Goal: Task Accomplishment & Management: Complete application form

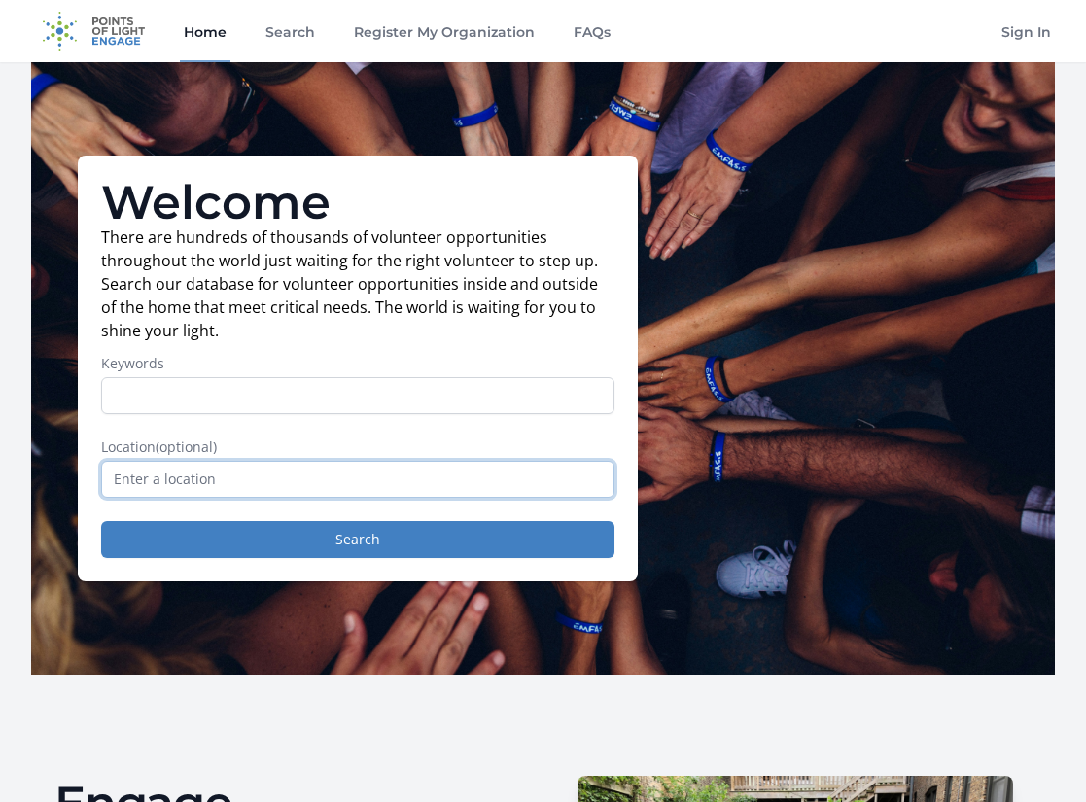
click at [231, 478] on input "text" at bounding box center [357, 479] width 513 height 37
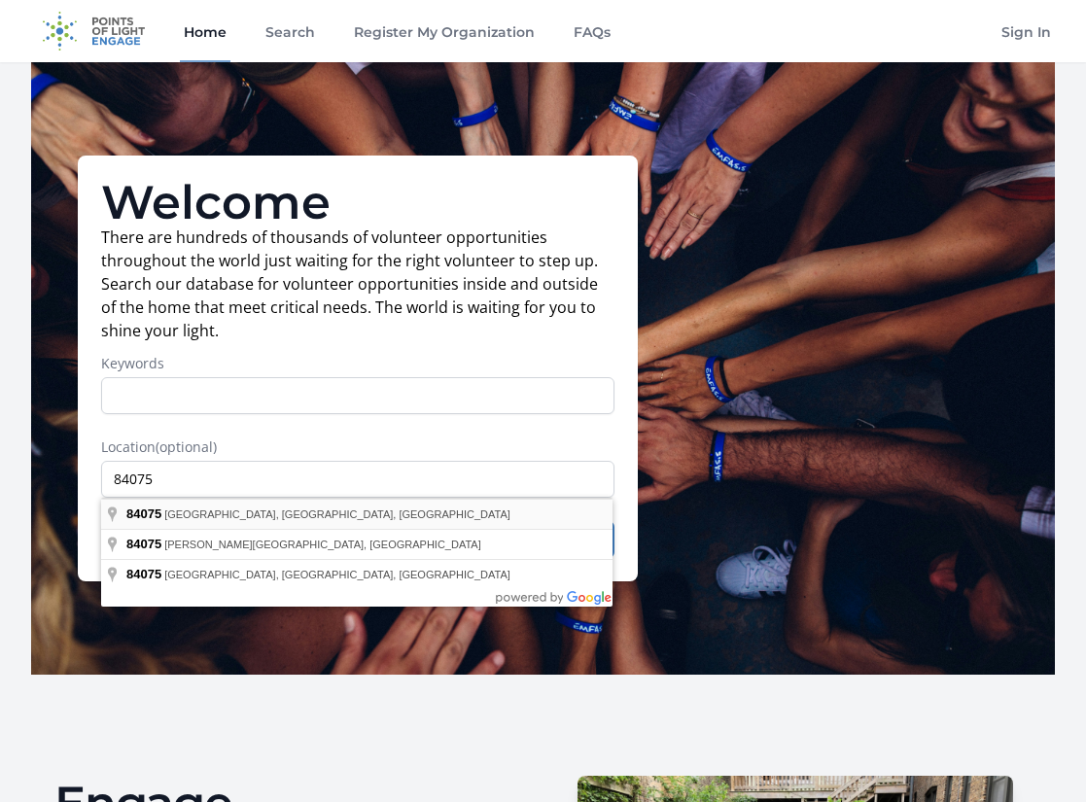
type input "[GEOGRAPHIC_DATA], [GEOGRAPHIC_DATA]"
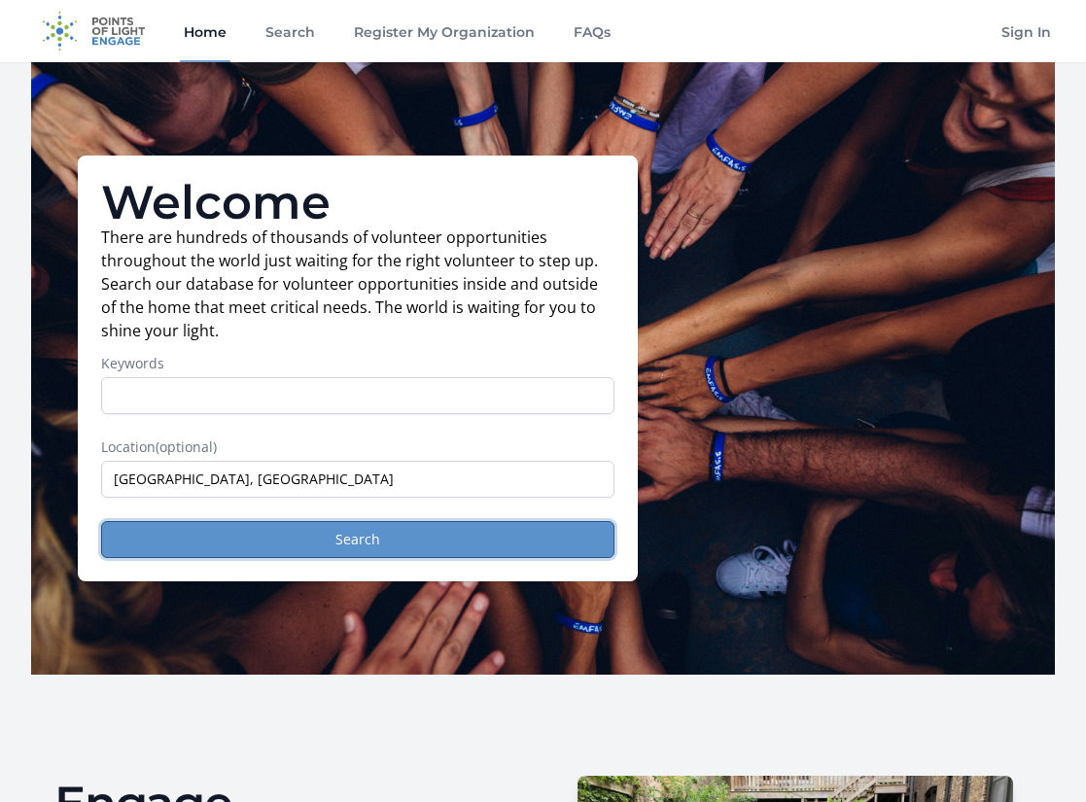
click at [406, 540] on button "Search" at bounding box center [357, 539] width 513 height 37
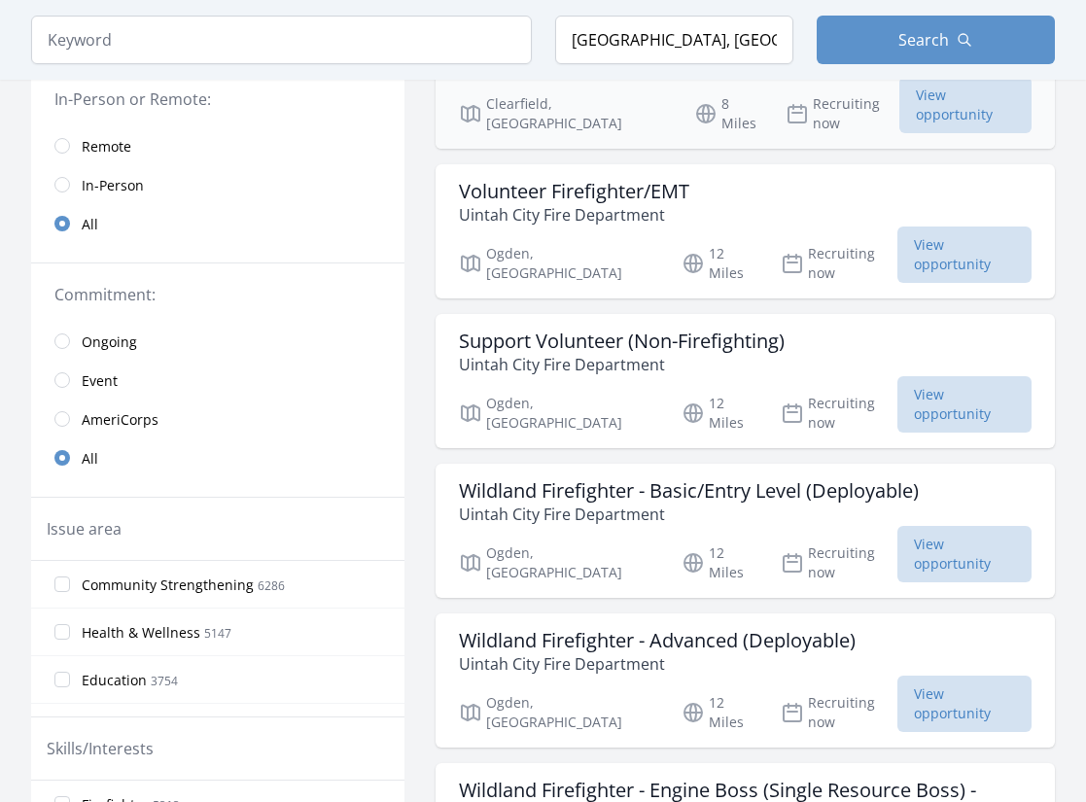
scroll to position [272, 0]
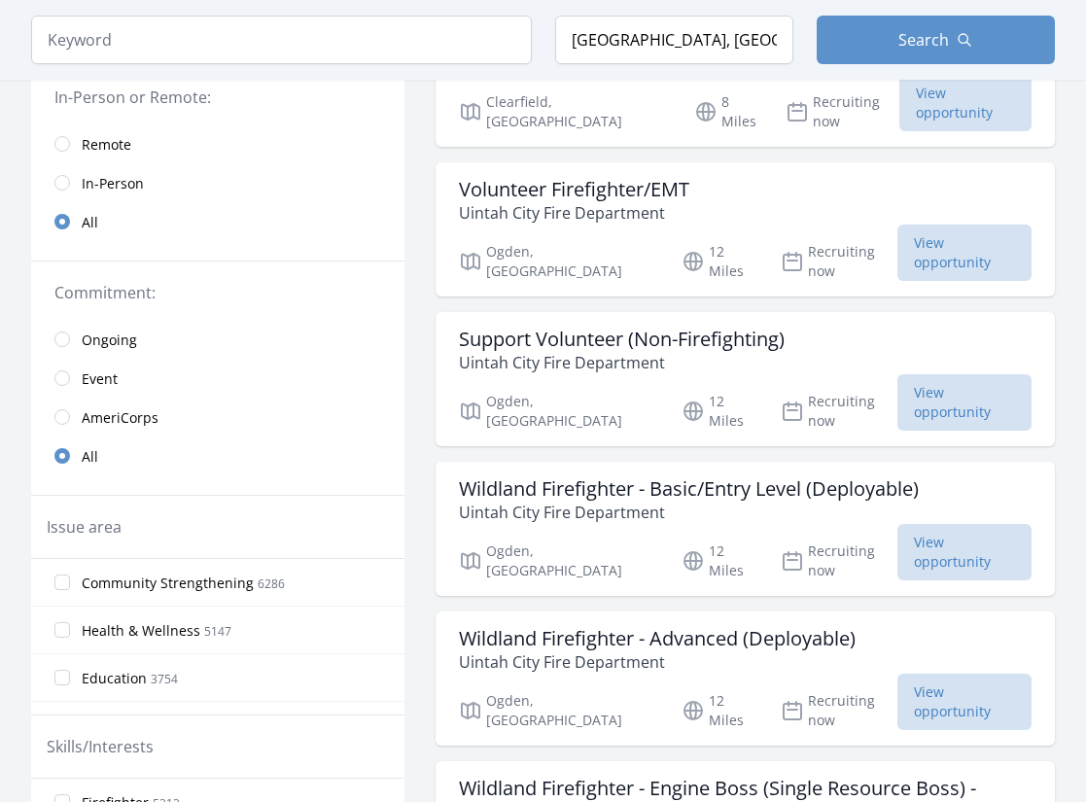
click at [120, 182] on span "In-Person" at bounding box center [113, 183] width 62 height 19
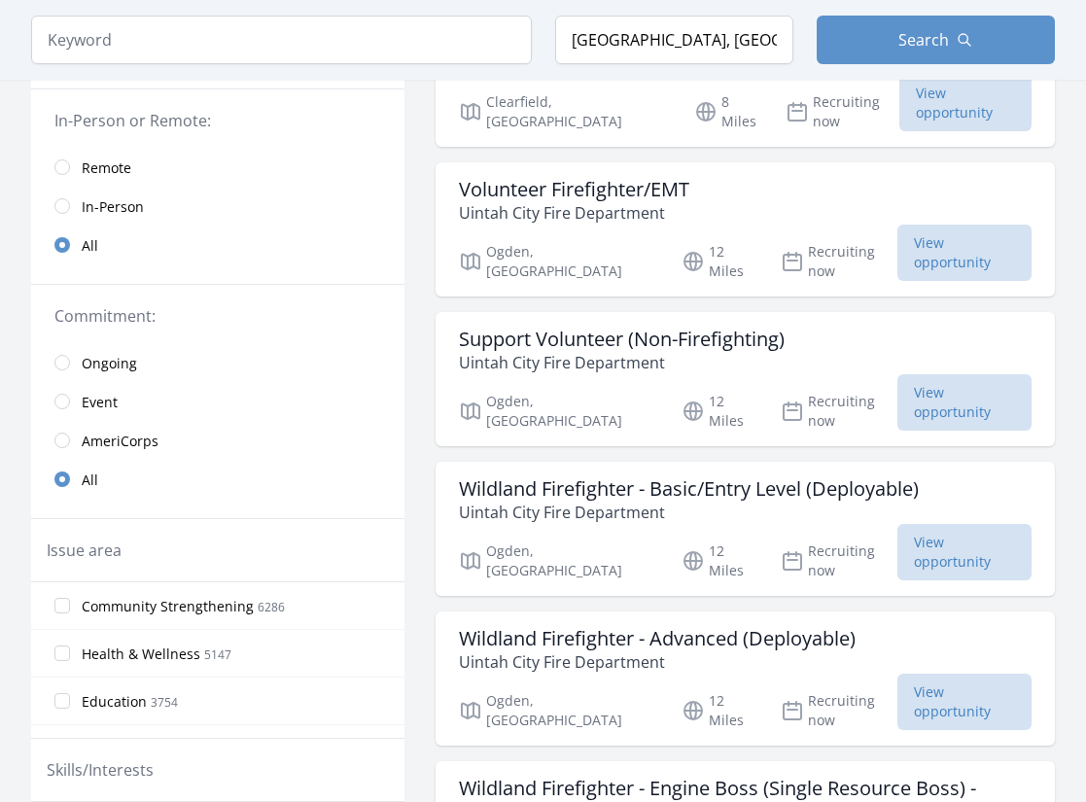
scroll to position [296, 0]
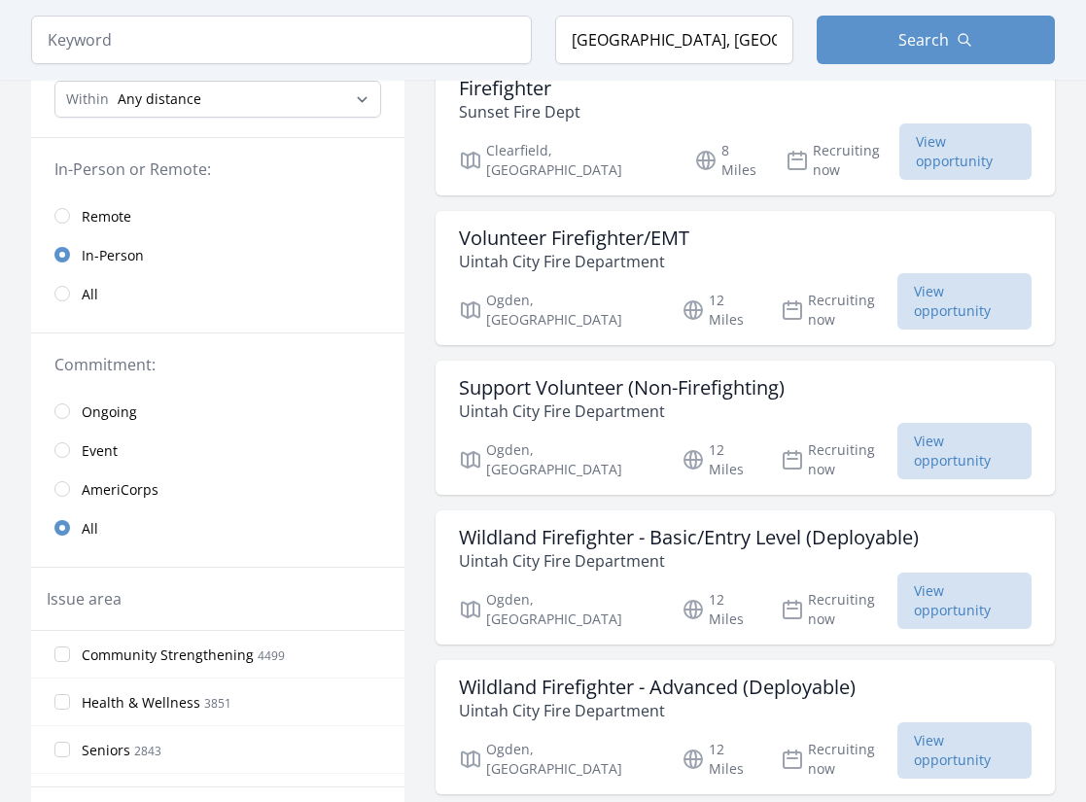
scroll to position [223, 0]
click at [624, 377] on h3 "Support Volunteer (Non-Firefighting)" at bounding box center [622, 388] width 326 height 23
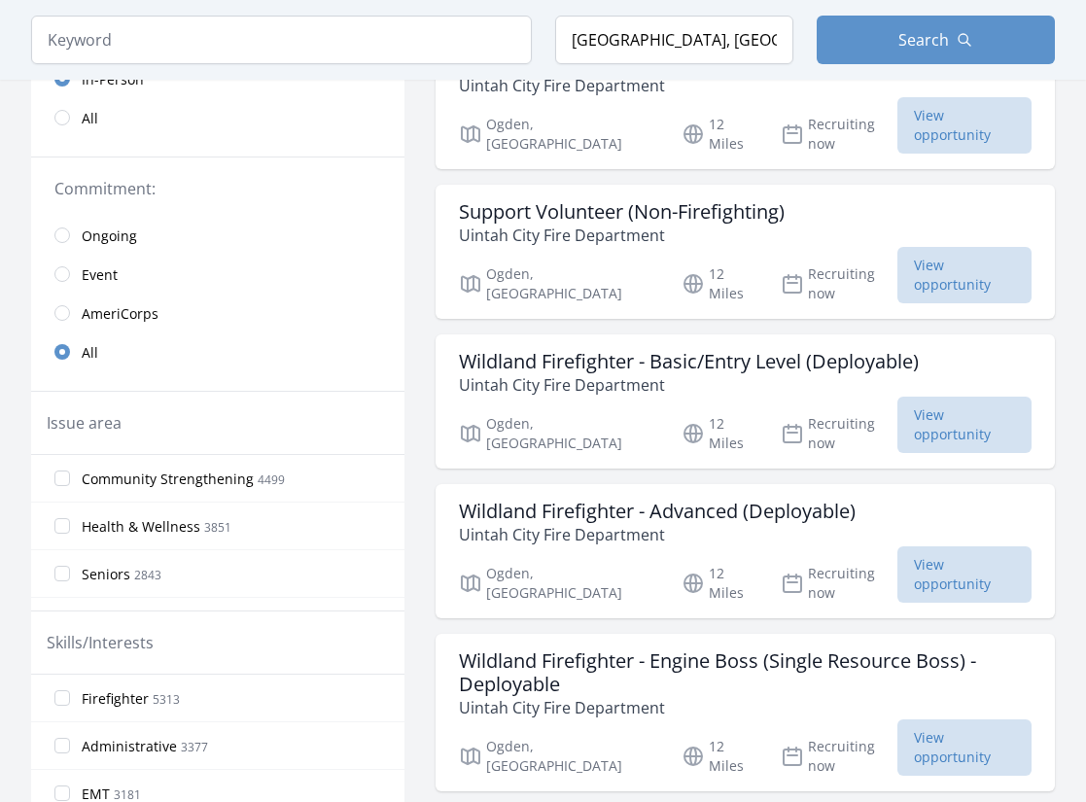
scroll to position [406, 0]
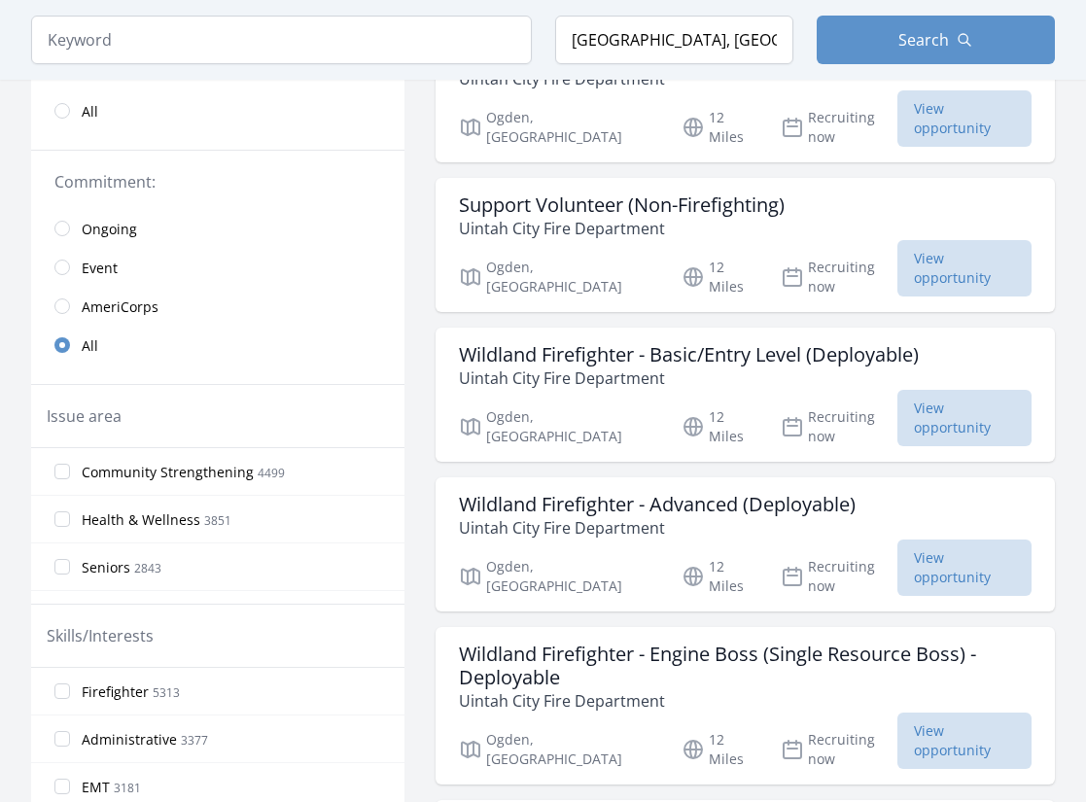
click at [108, 271] on span "Event" at bounding box center [100, 268] width 36 height 19
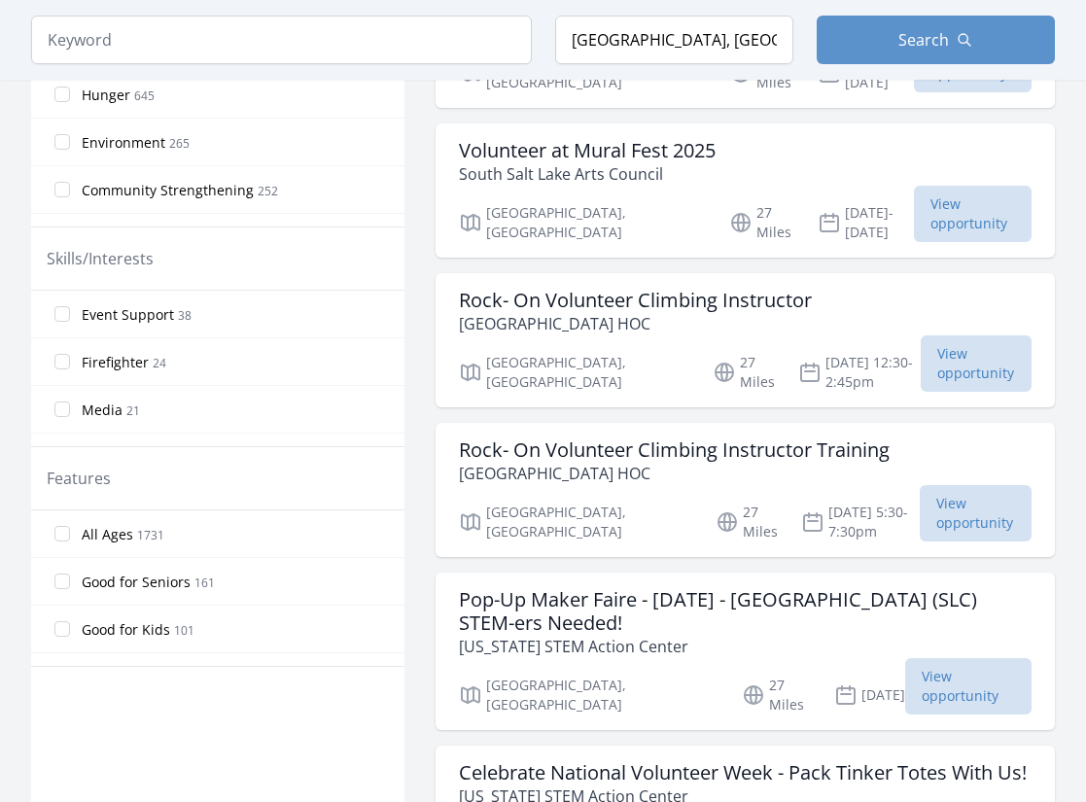
scroll to position [794, 0]
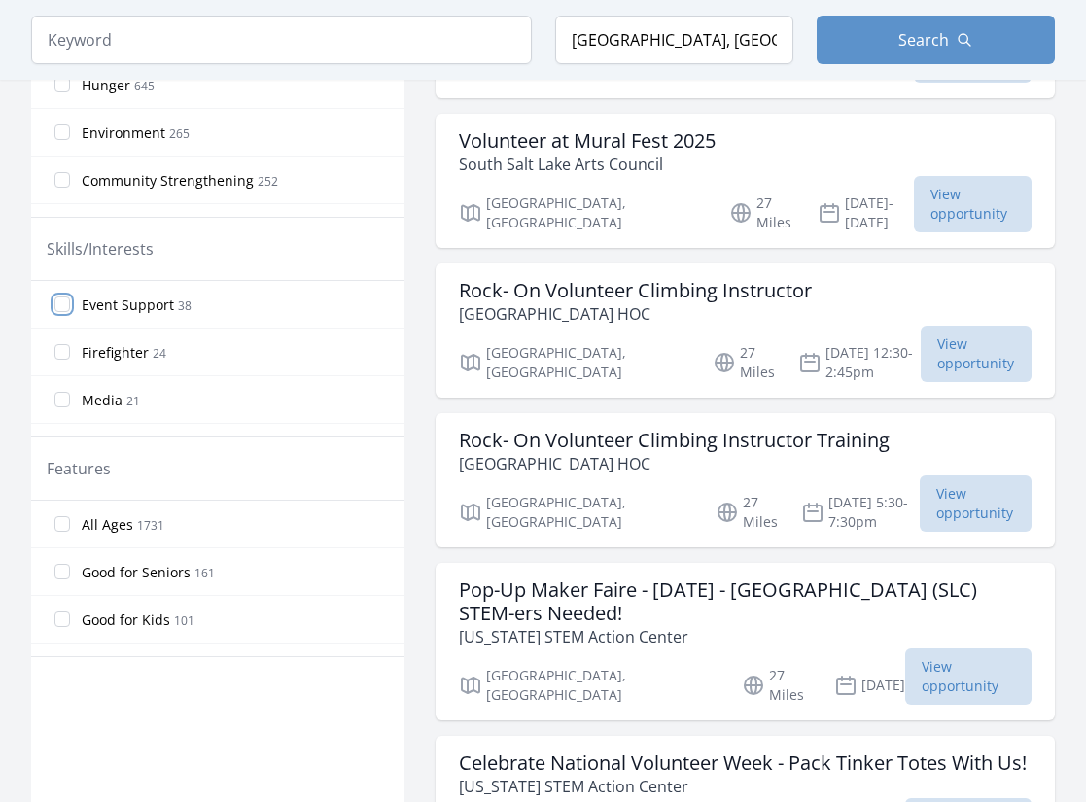
click at [61, 304] on input "Event Support 38" at bounding box center [62, 305] width 16 height 16
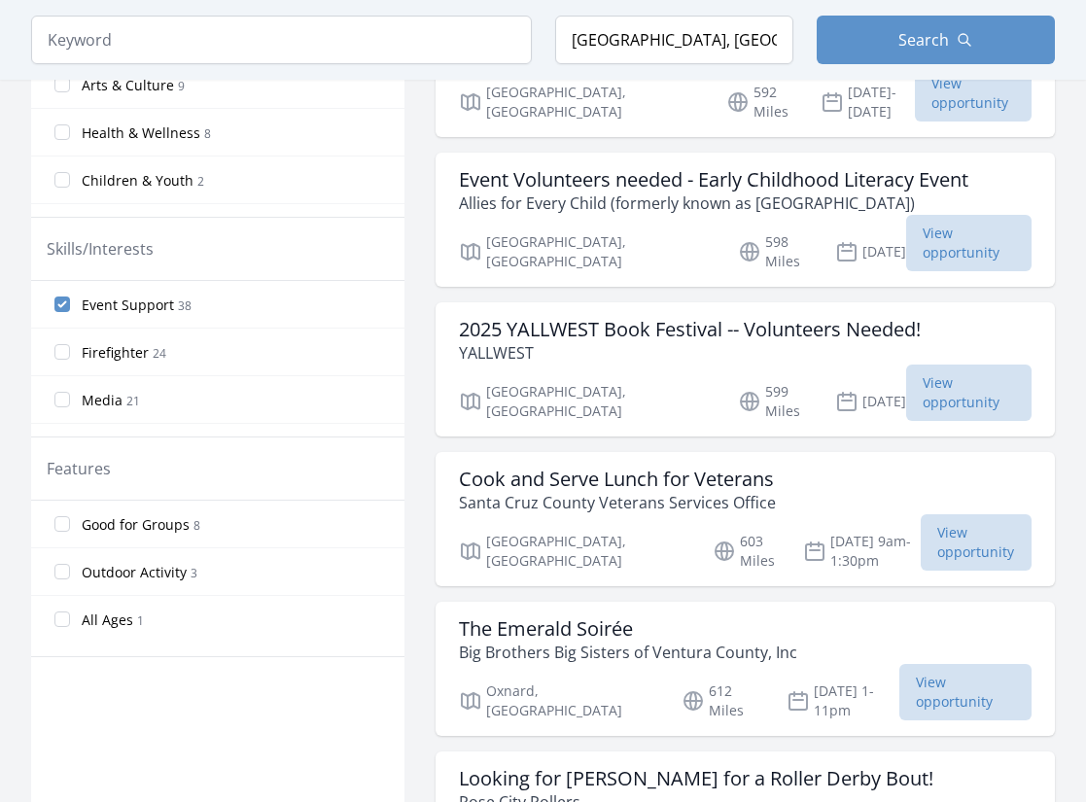
click at [72, 399] on label "Media 21" at bounding box center [217, 399] width 373 height 39
click at [70, 399] on input "Media 21" at bounding box center [62, 400] width 16 height 16
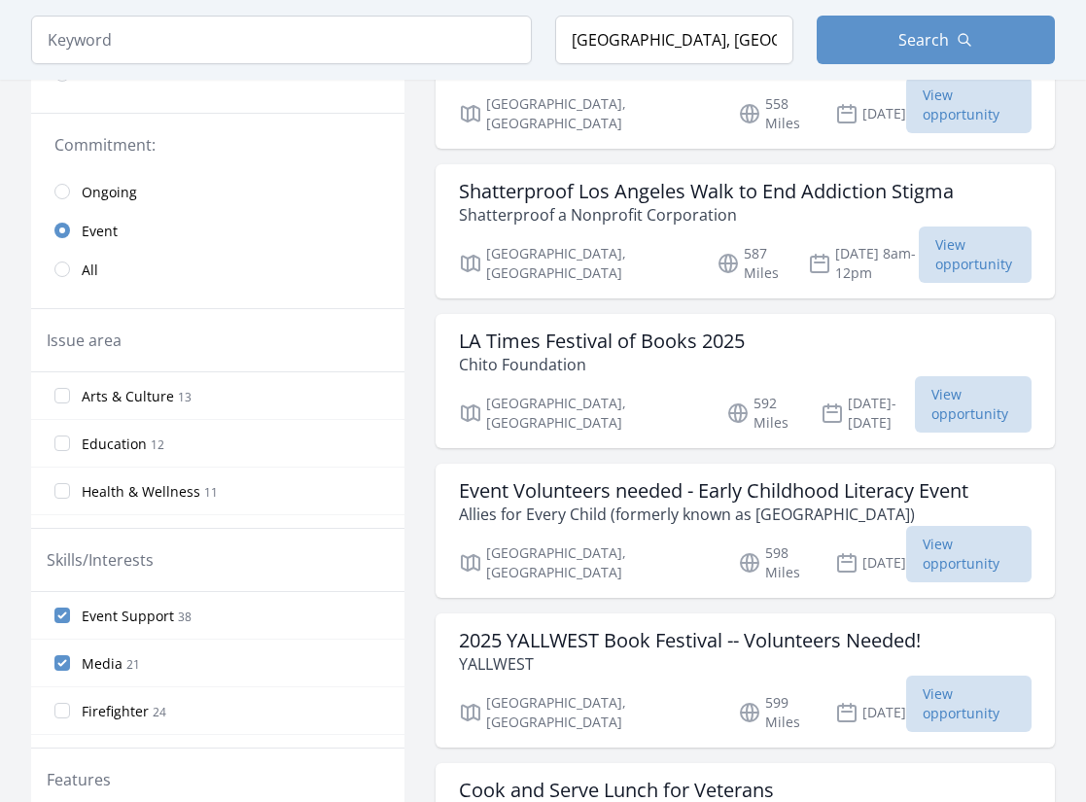
scroll to position [0, 0]
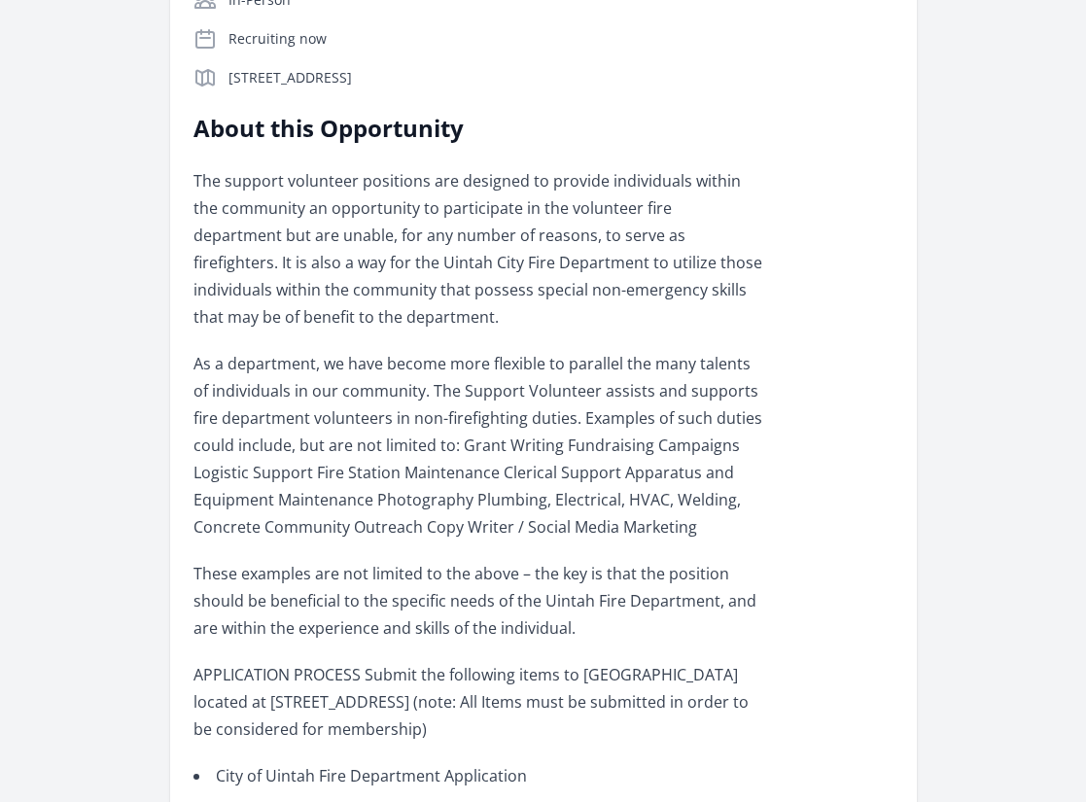
scroll to position [487, 0]
